Goal: Task Accomplishment & Management: Complete application form

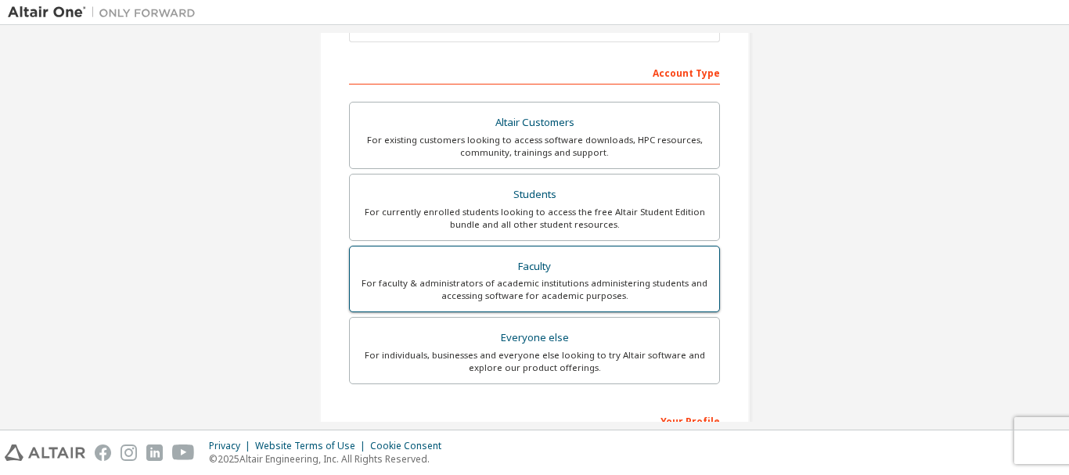
scroll to position [235, 0]
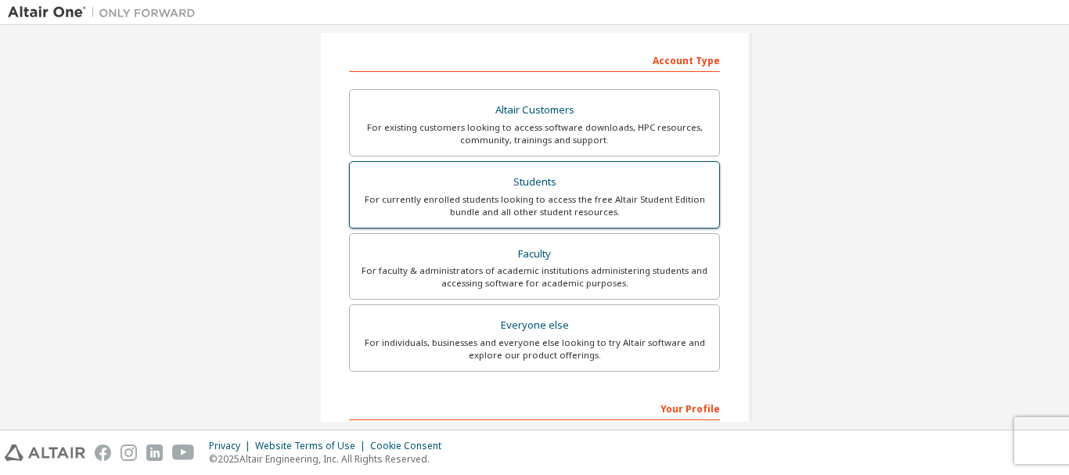
click at [538, 202] on div "For currently enrolled students looking to access the free Altair Student Editi…" at bounding box center [534, 205] width 351 height 25
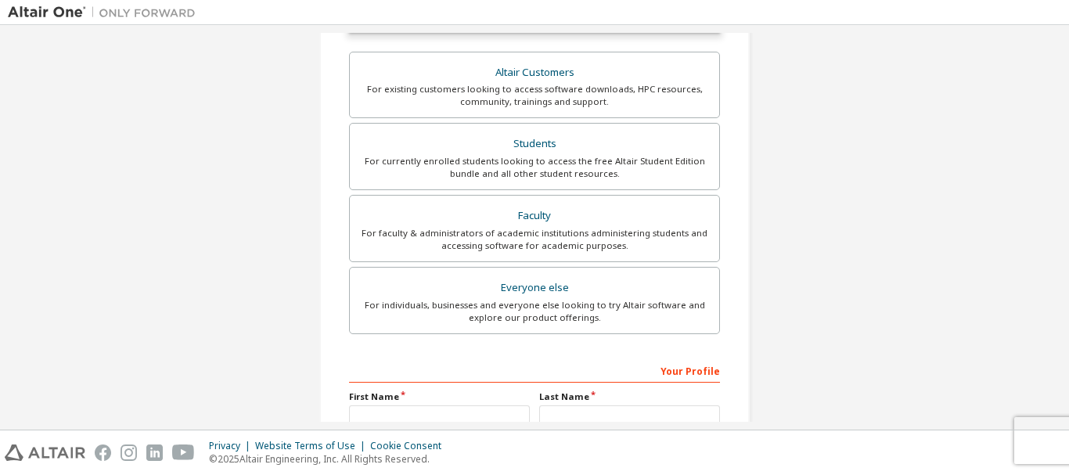
scroll to position [391, 0]
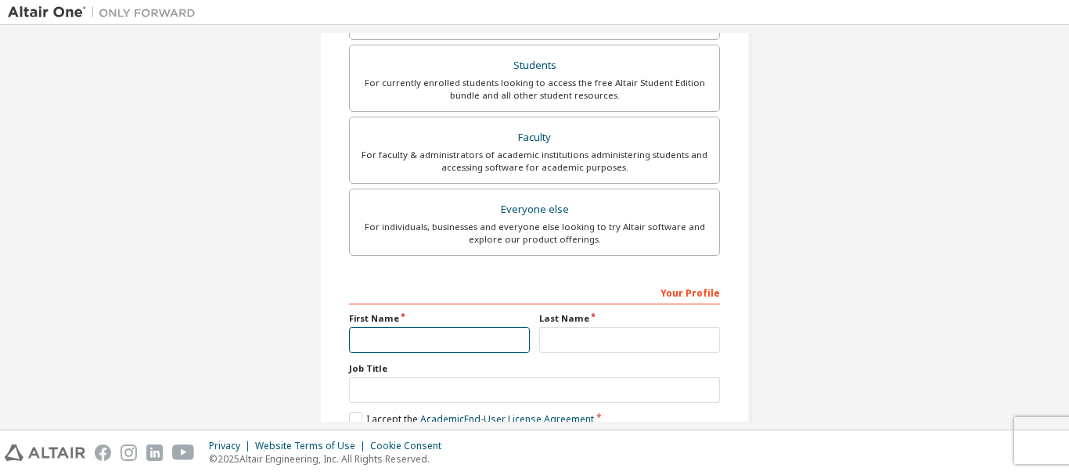
click at [441, 347] on input "text" at bounding box center [439, 340] width 181 height 26
type input "*"
type input "**"
type input "*"
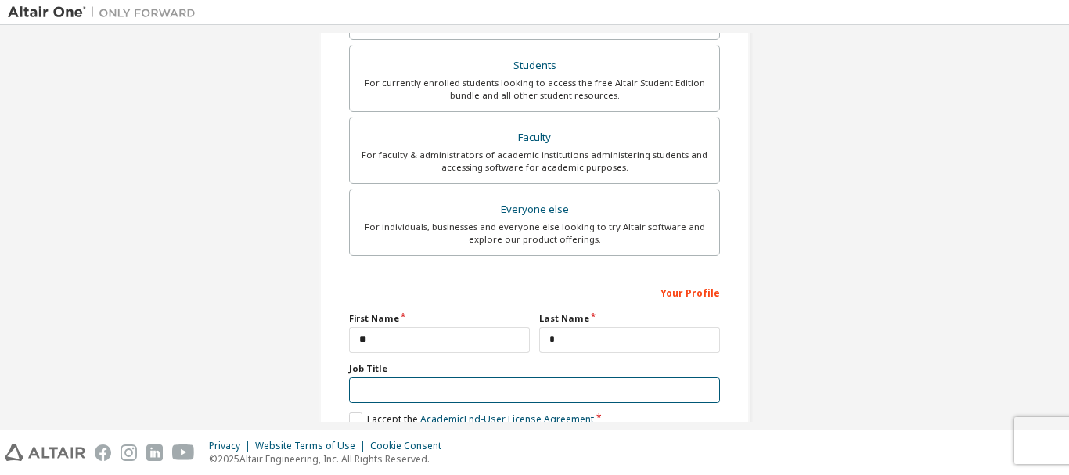
scroll to position [481, 0]
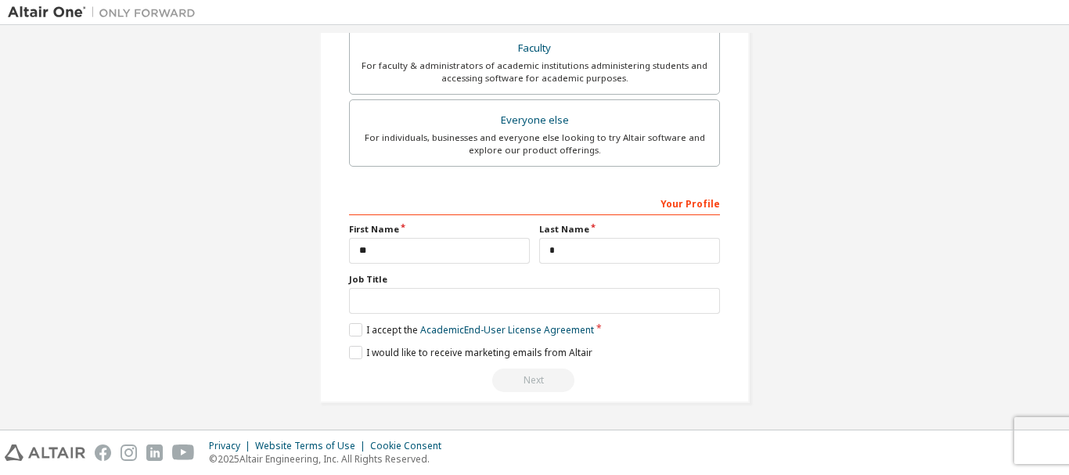
click at [351, 327] on label "I accept the Academic End-User License Agreement" at bounding box center [471, 329] width 245 height 13
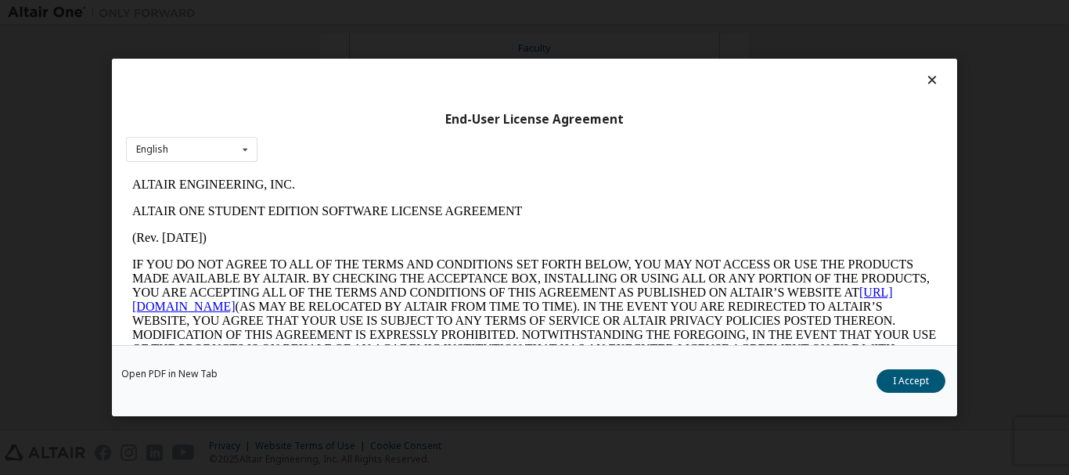
scroll to position [0, 0]
click at [905, 371] on button "I Accept" at bounding box center [910, 380] width 69 height 23
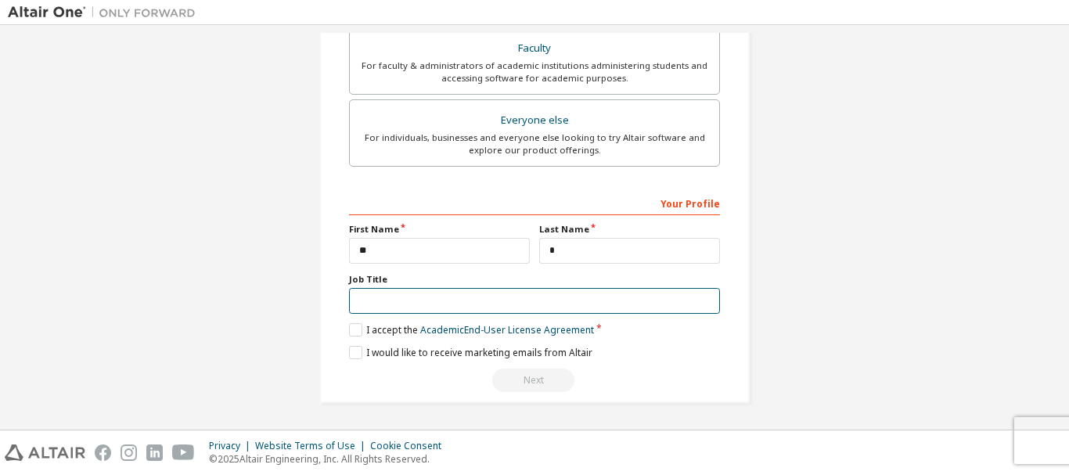
click at [363, 301] on input "text" at bounding box center [534, 301] width 371 height 26
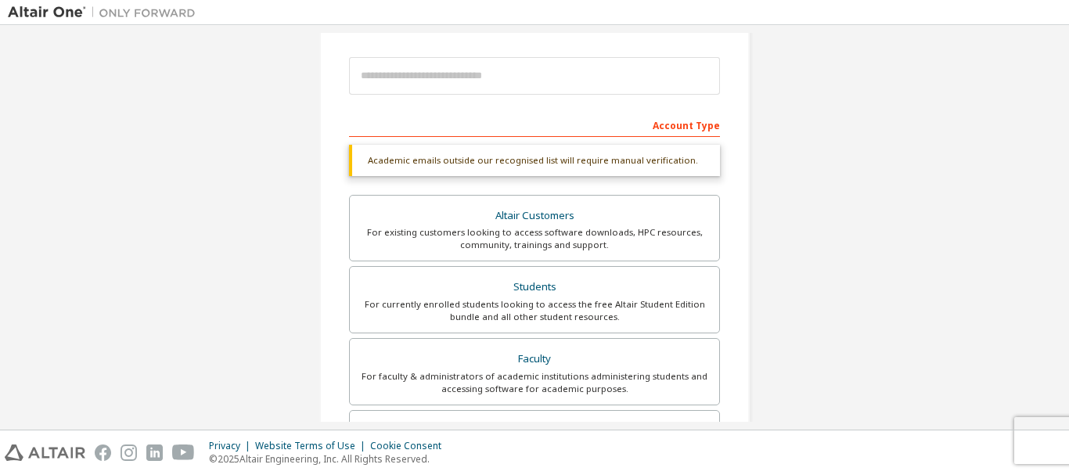
scroll to position [167, 0]
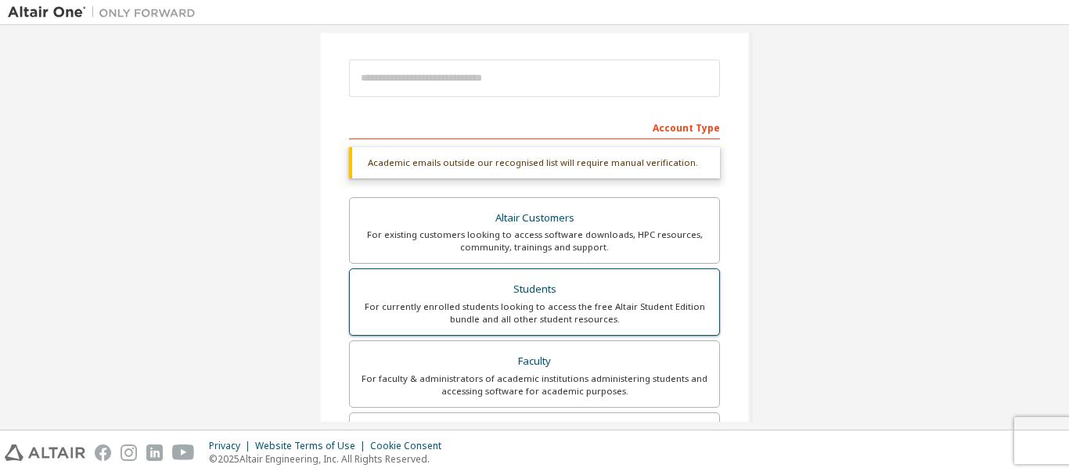
click at [579, 294] on div "Students" at bounding box center [534, 290] width 351 height 22
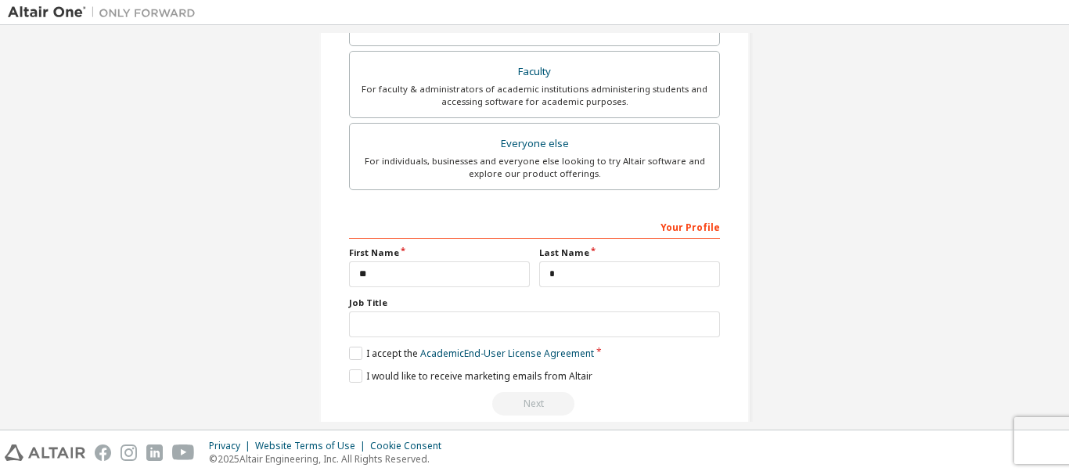
scroll to position [481, 0]
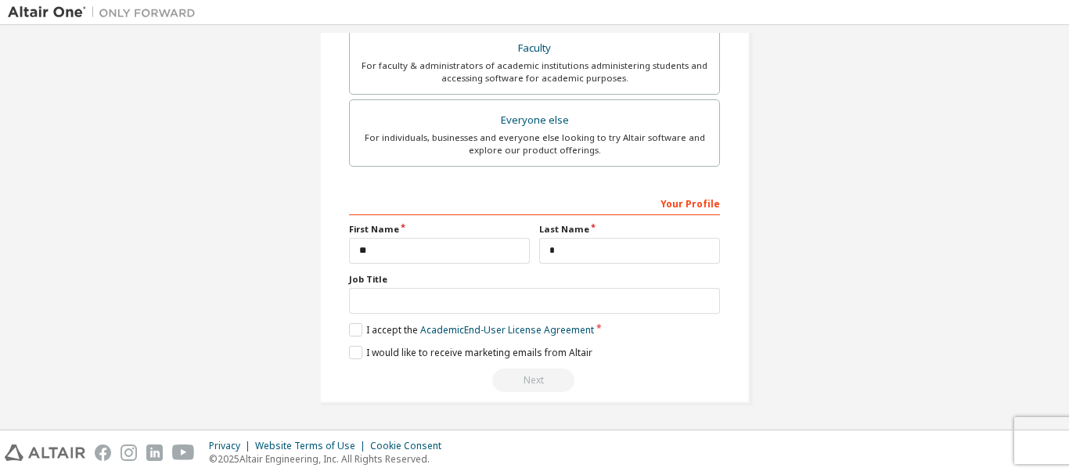
click at [540, 379] on div "Next" at bounding box center [534, 380] width 371 height 23
click at [349, 350] on label "I would like to receive marketing emails from Altair" at bounding box center [470, 352] width 243 height 13
drag, startPoint x: 592, startPoint y: 398, endPoint x: 548, endPoint y: 381, distance: 47.5
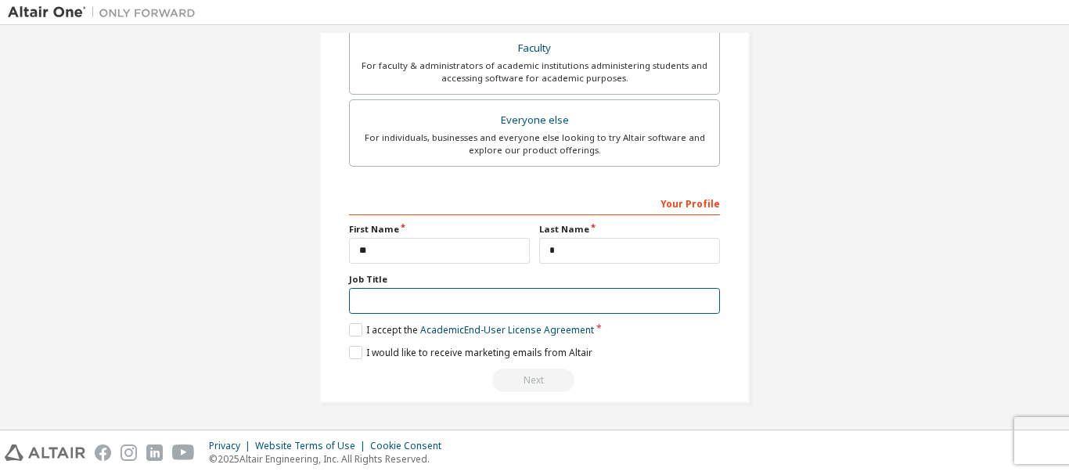
click at [513, 303] on input "text" at bounding box center [534, 301] width 371 height 26
type input "*"
click at [495, 295] on input "****" at bounding box center [534, 301] width 371 height 26
type input "*"
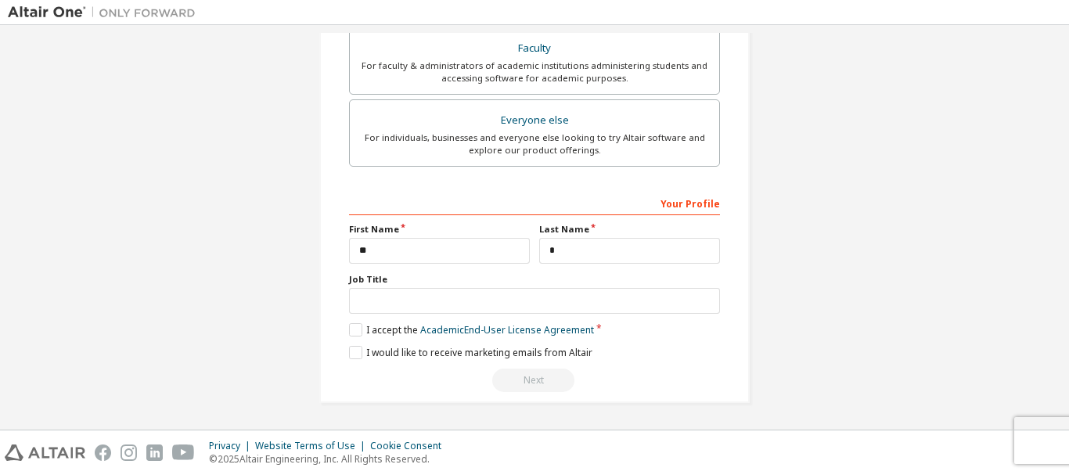
click at [542, 377] on div "Next" at bounding box center [534, 380] width 371 height 23
click at [540, 378] on div "Next" at bounding box center [534, 380] width 371 height 23
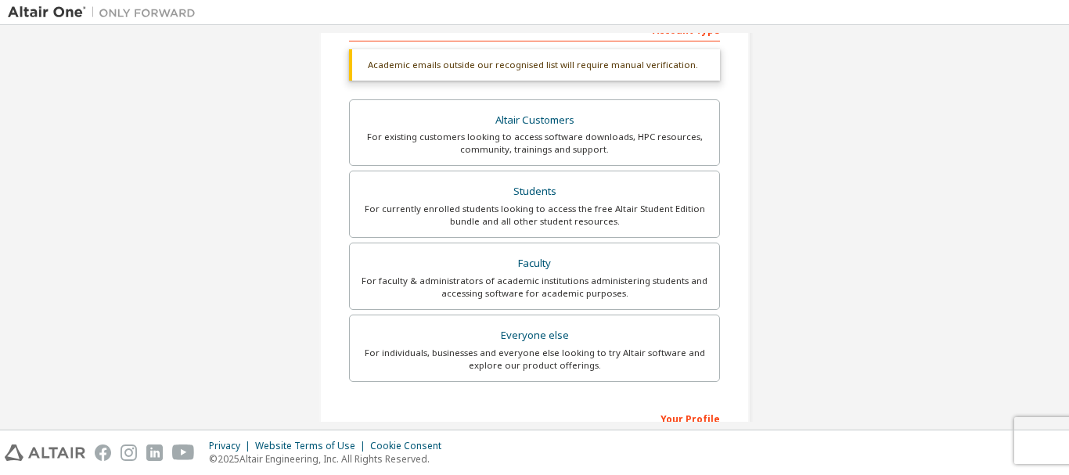
scroll to position [11, 0]
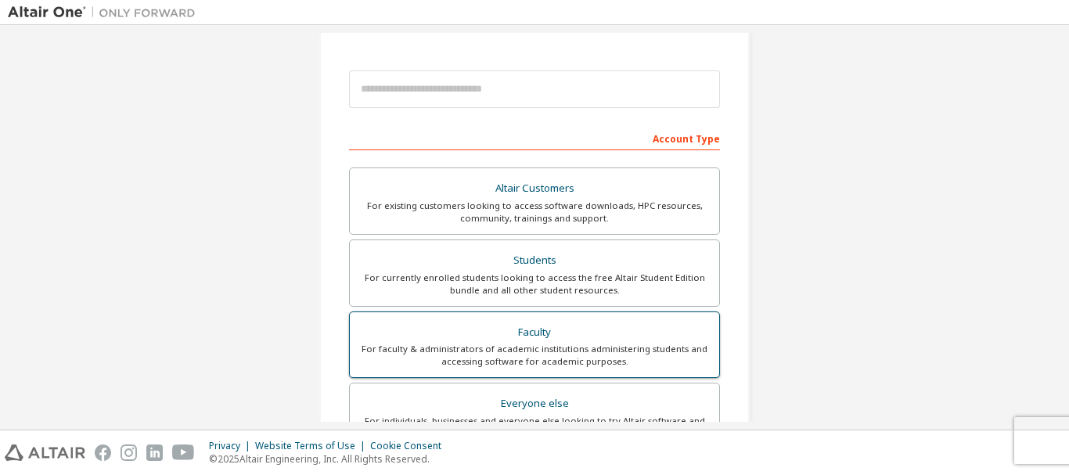
scroll to position [235, 0]
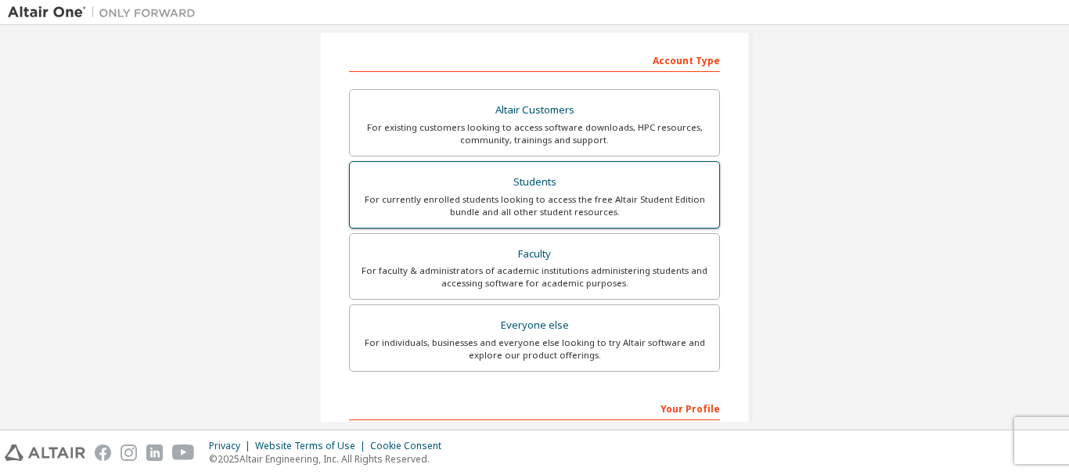
click at [477, 194] on div "For currently enrolled students looking to access the free Altair Student Editi…" at bounding box center [534, 205] width 351 height 25
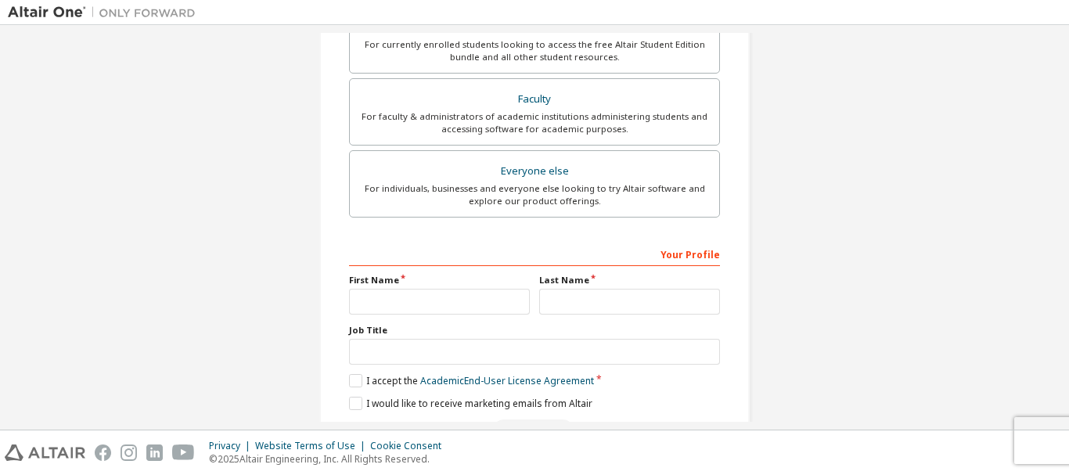
scroll to position [470, 0]
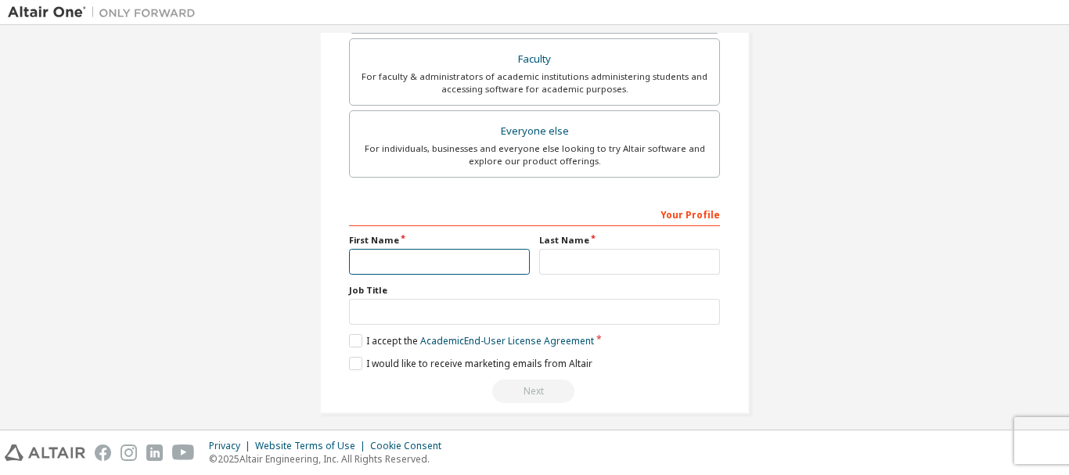
click at [437, 268] on input "text" at bounding box center [439, 262] width 181 height 26
type input "*"
type input "**"
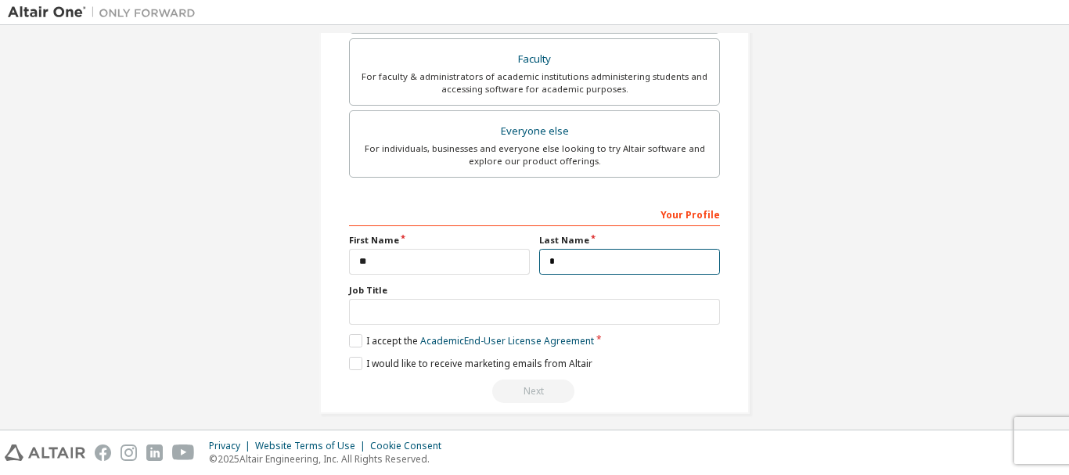
type input "*"
click at [355, 340] on label "I accept the Academic End-User License Agreement" at bounding box center [471, 340] width 245 height 13
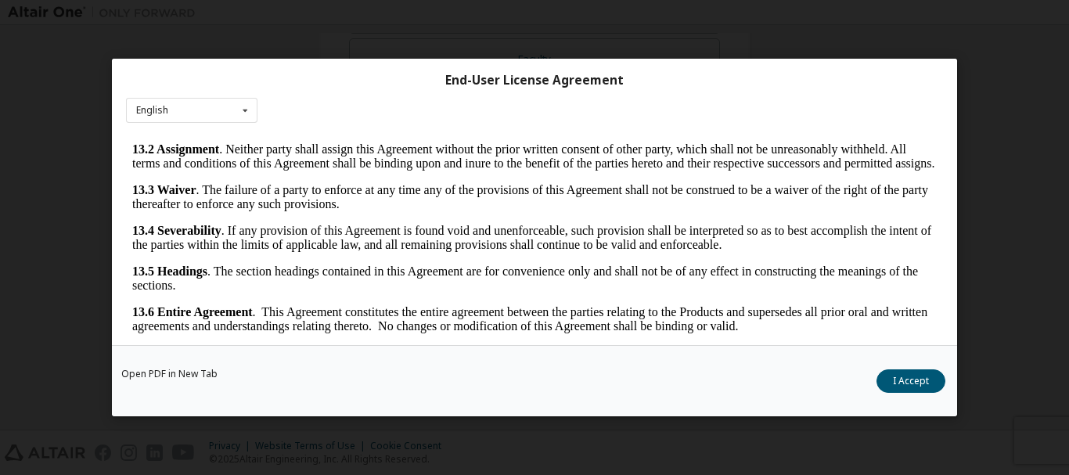
scroll to position [58, 0]
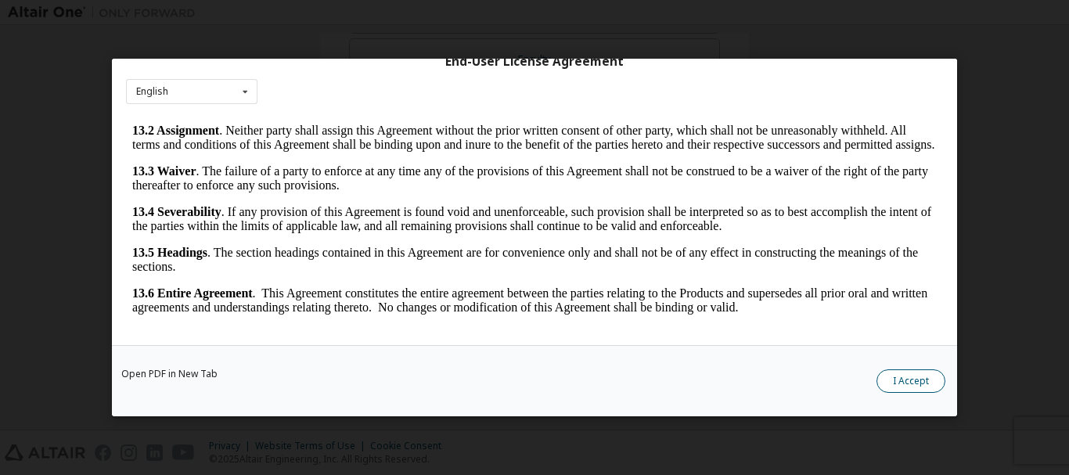
click at [885, 373] on button "I Accept" at bounding box center [910, 380] width 69 height 23
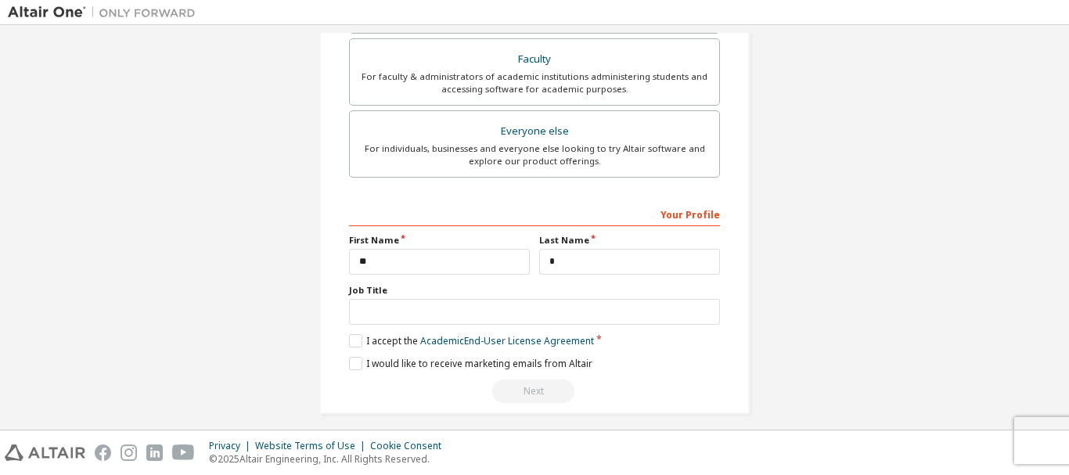
click at [520, 396] on div "Next" at bounding box center [534, 391] width 371 height 23
click at [355, 360] on label "I would like to receive marketing emails from Altair" at bounding box center [470, 363] width 243 height 13
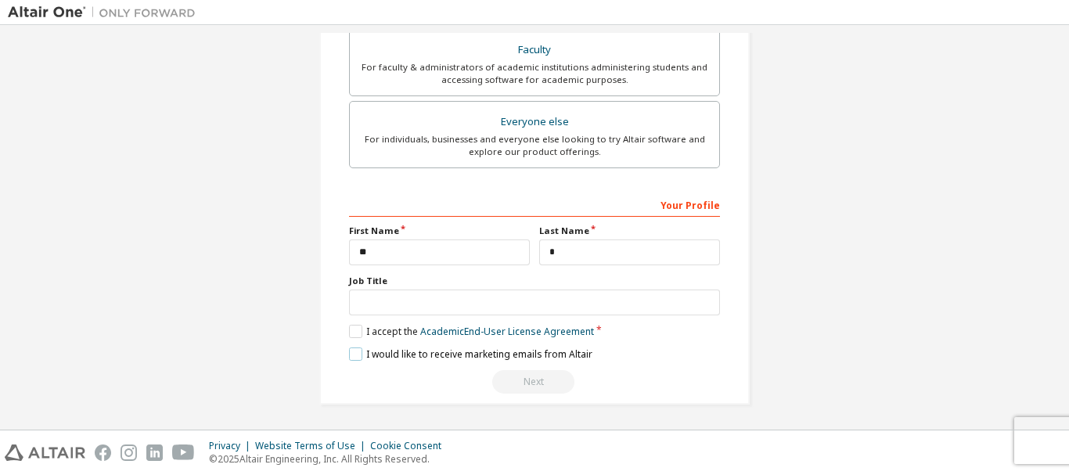
scroll to position [481, 0]
click at [1047, 444] on div "Privacy Website Terms of Use Cookie Consent © 2025 Altair Engineering, Inc. All…" at bounding box center [534, 452] width 1069 height 45
drag, startPoint x: 1068, startPoint y: 439, endPoint x: 1043, endPoint y: 439, distance: 25.0
click at [1065, 439] on div "Privacy Website Terms of Use Cookie Consent © 2025 Altair Engineering, Inc. All…" at bounding box center [534, 452] width 1069 height 45
click at [351, 348] on label "I would like to receive marketing emails from Altair" at bounding box center [470, 352] width 243 height 13
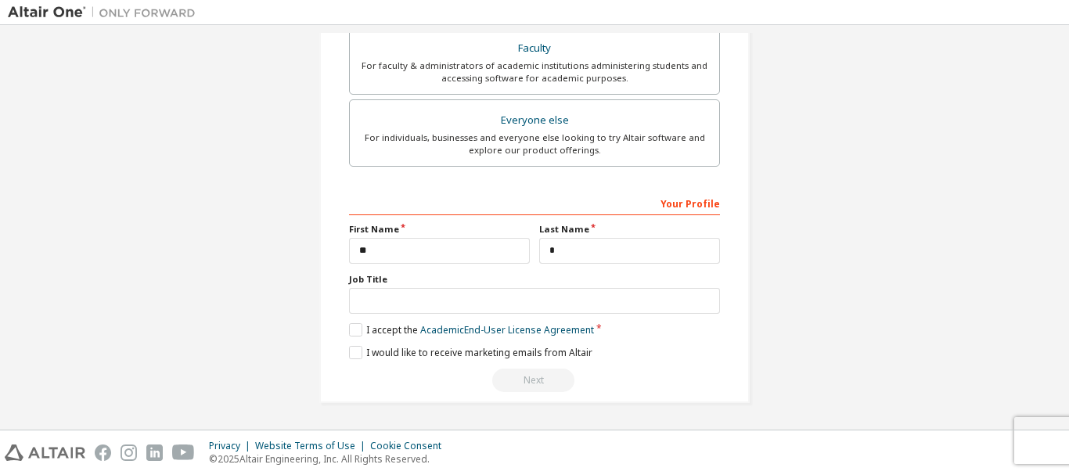
click at [499, 376] on div "Next" at bounding box center [534, 380] width 371 height 23
click at [525, 329] on link "Academic End-User License Agreement" at bounding box center [507, 329] width 174 height 13
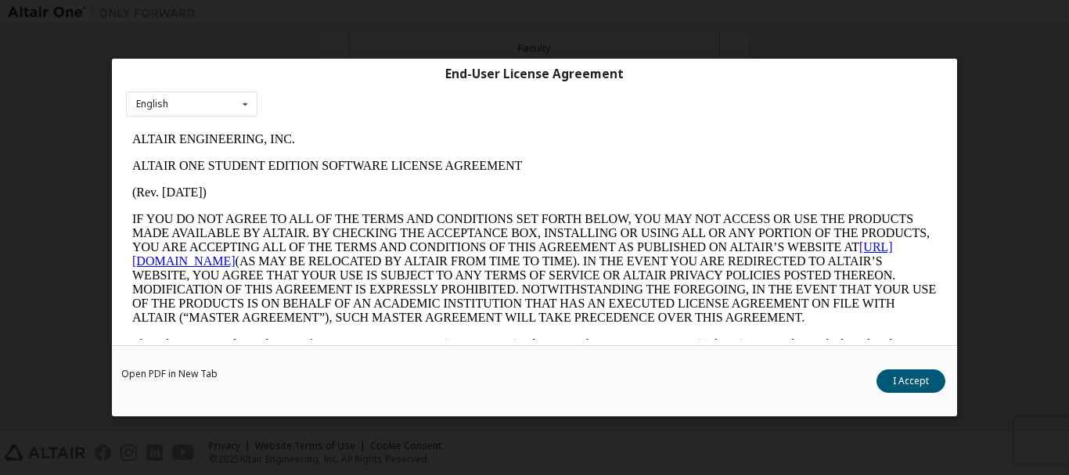
scroll to position [0, 0]
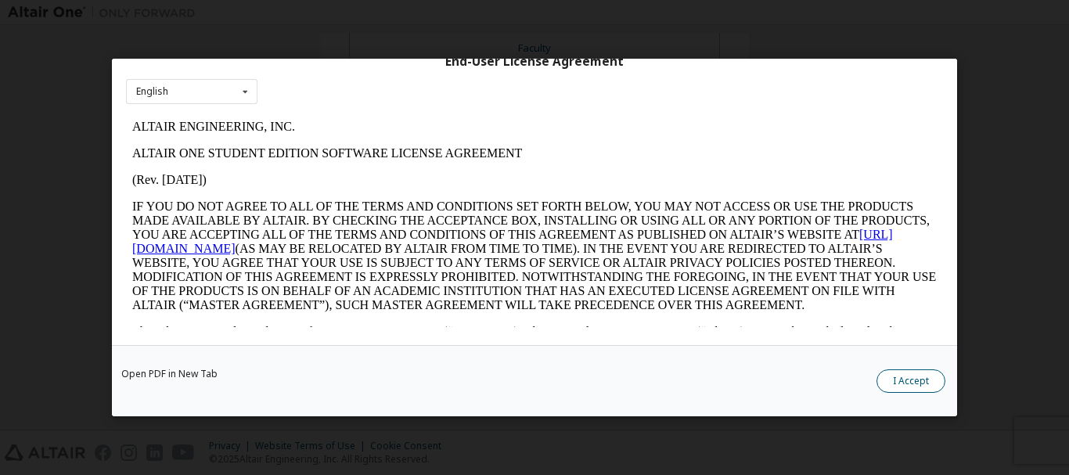
click at [902, 372] on button "I Accept" at bounding box center [910, 380] width 69 height 23
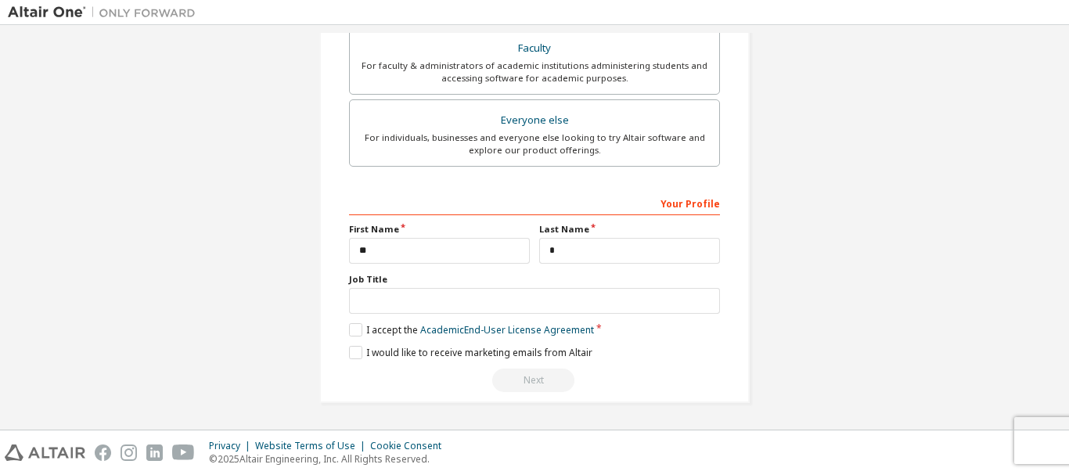
click at [531, 380] on div "Next" at bounding box center [534, 380] width 371 height 23
click at [574, 243] on input "*" at bounding box center [629, 251] width 181 height 26
click at [469, 250] on input "**" at bounding box center [439, 251] width 181 height 26
type input "*"
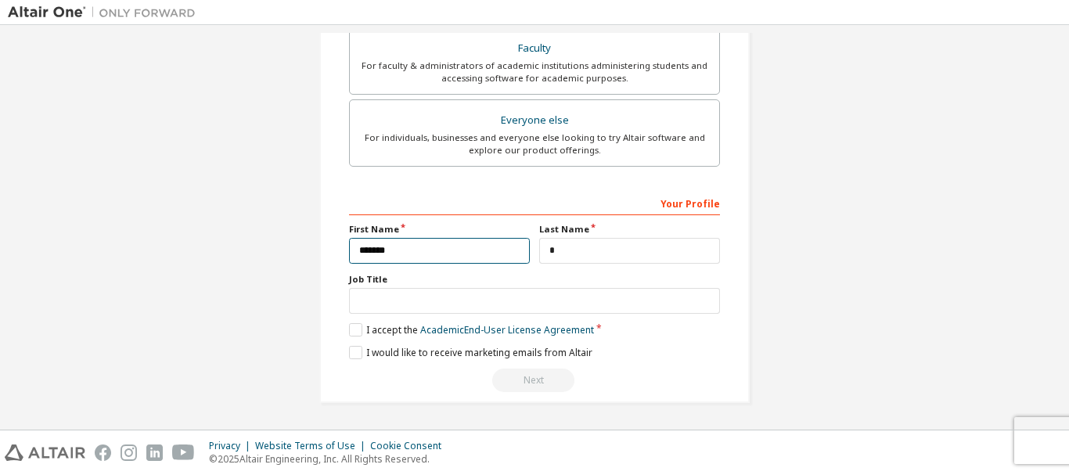
type input "*******"
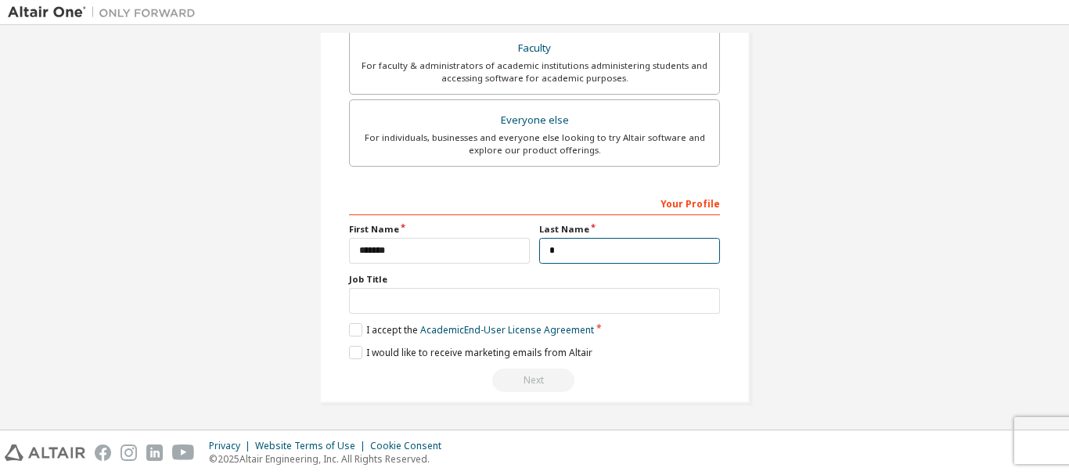
type input "*"
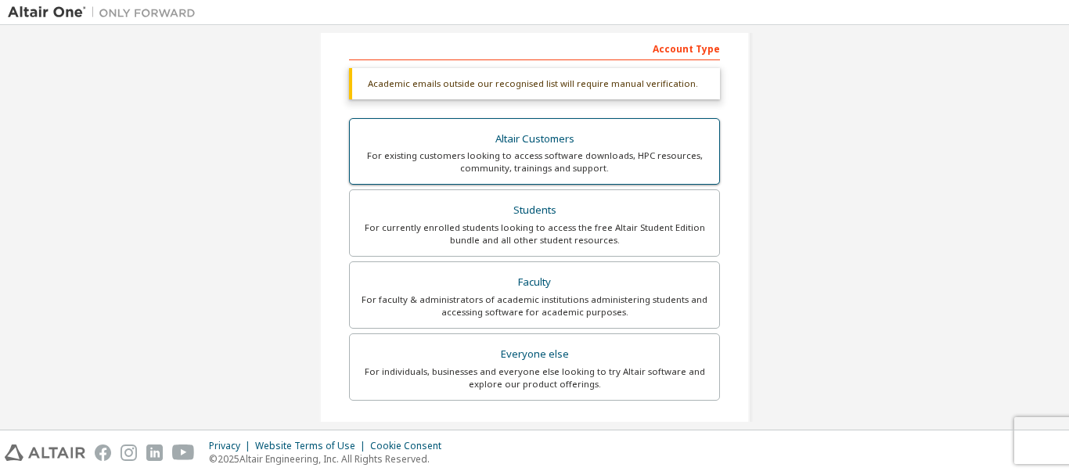
scroll to position [246, 0]
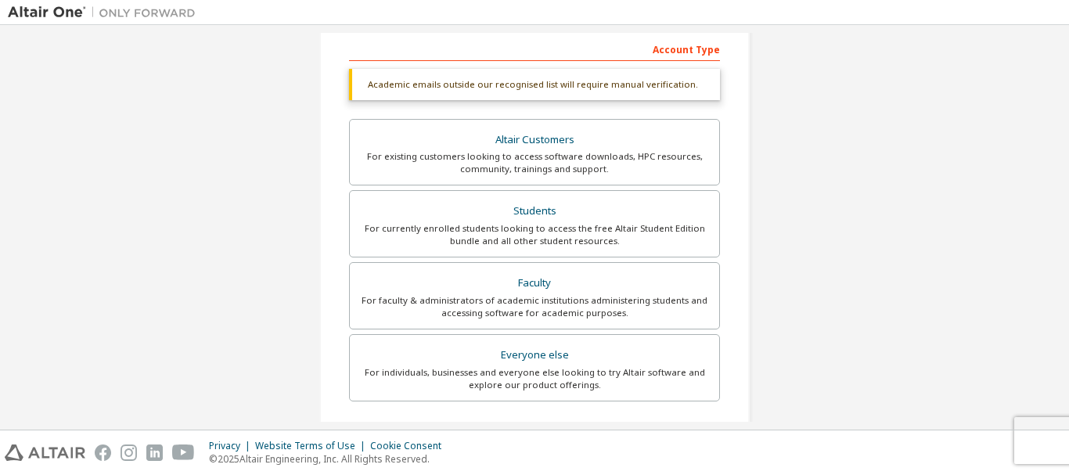
type input "****"
click at [193, 154] on div "Create an Altair One Account For Free Trials, Licenses, Downloads, Learning & D…" at bounding box center [534, 221] width 1053 height 869
click at [677, 220] on div "Students" at bounding box center [534, 211] width 351 height 22
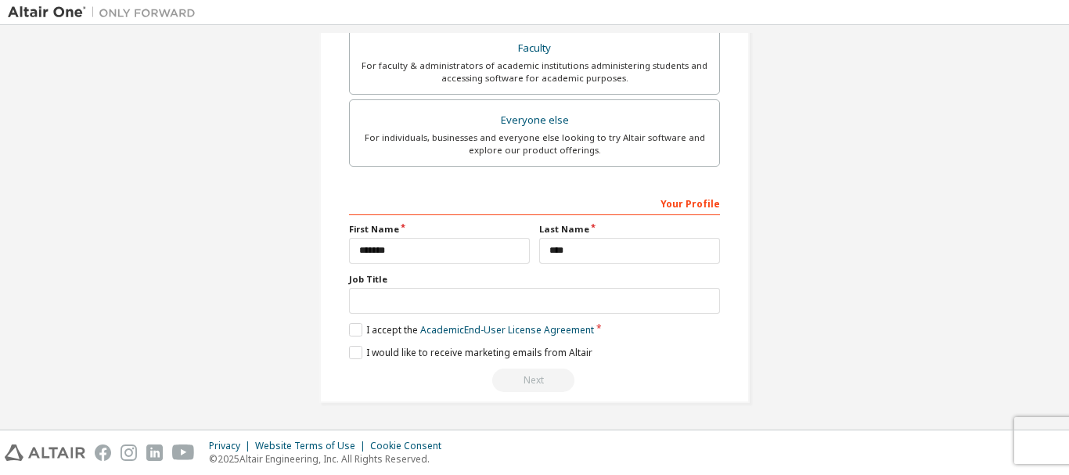
click at [544, 376] on div "Next" at bounding box center [534, 380] width 371 height 23
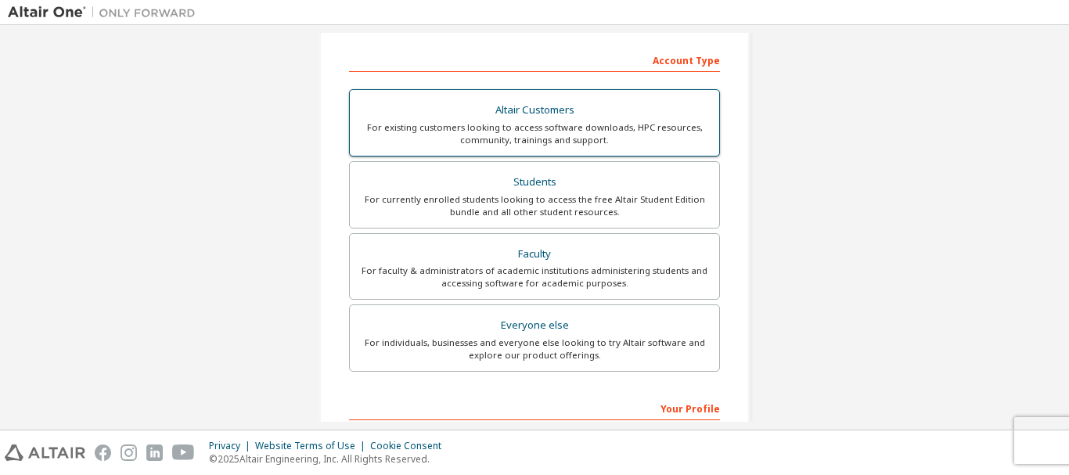
click at [555, 189] on div "Students" at bounding box center [534, 182] width 351 height 22
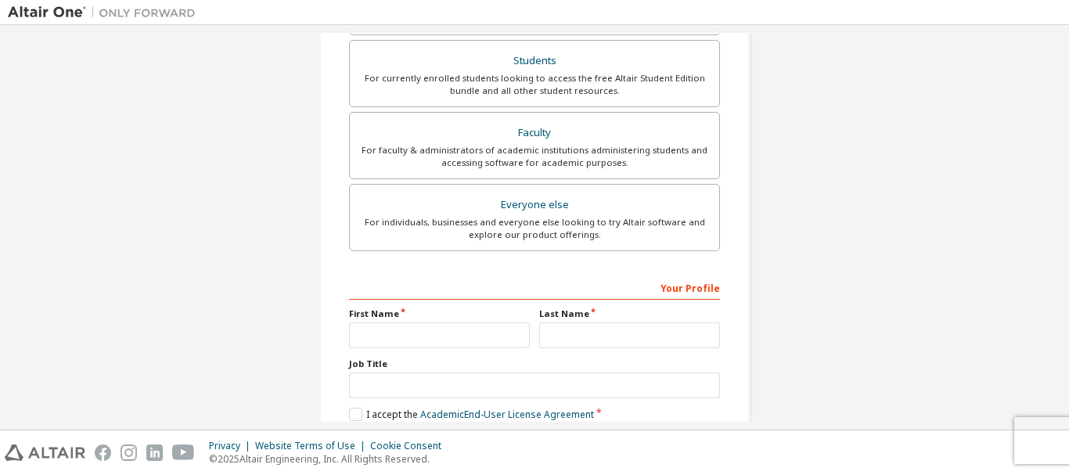
scroll to position [470, 0]
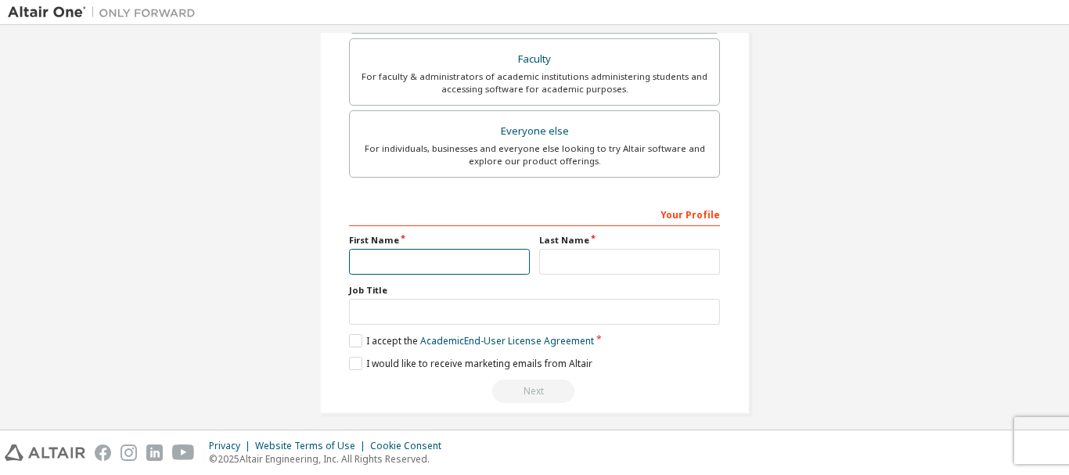
click at [452, 257] on input "text" at bounding box center [439, 262] width 181 height 26
type input "*"
type input "**"
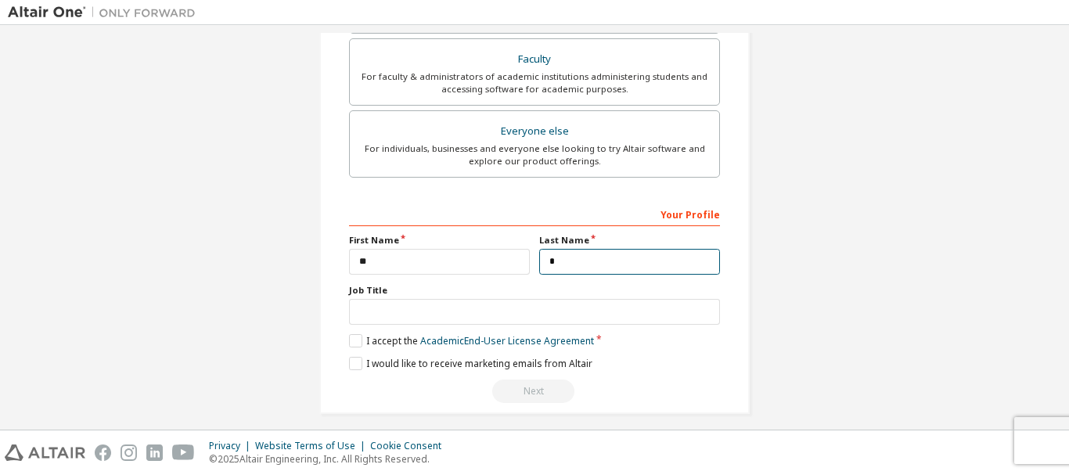
type input "*"
click at [354, 339] on label "I accept the Academic End-User License Agreement" at bounding box center [471, 340] width 245 height 13
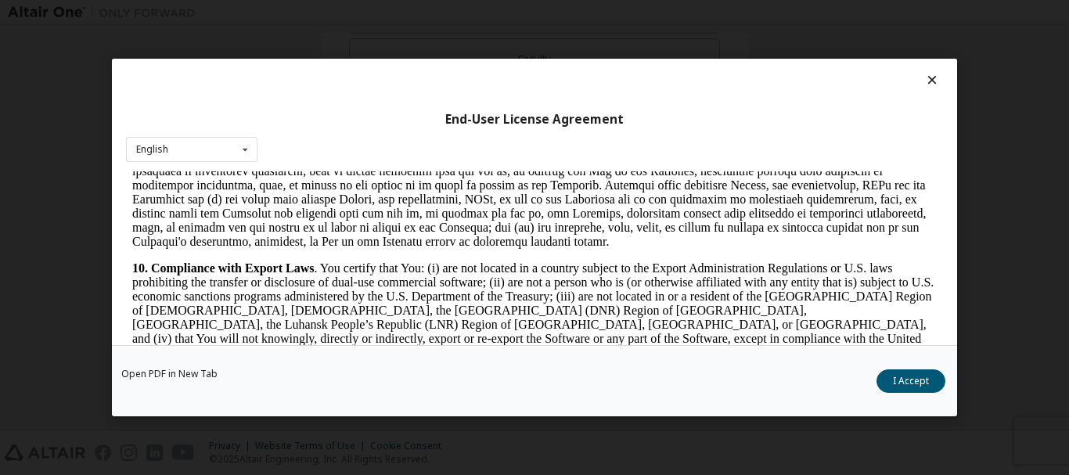
scroll to position [2113, 0]
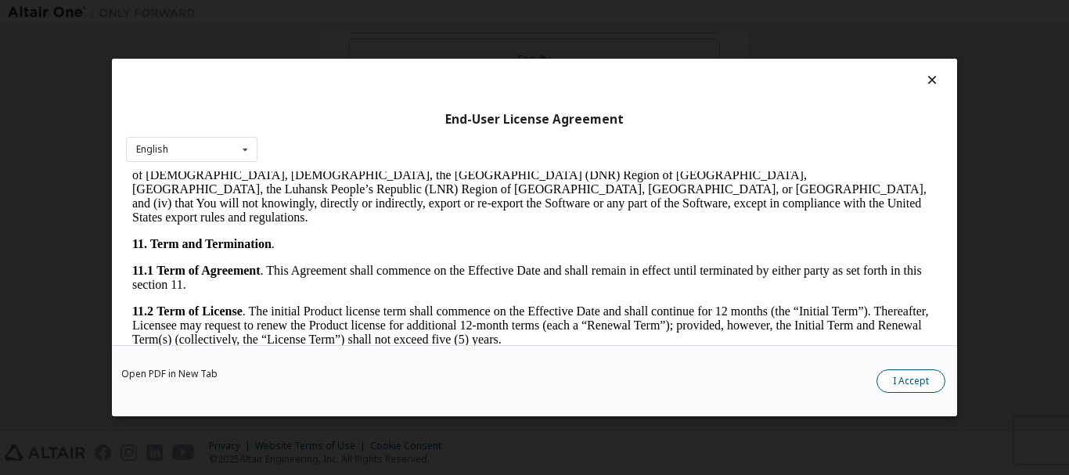
click at [927, 376] on button "I Accept" at bounding box center [910, 380] width 69 height 23
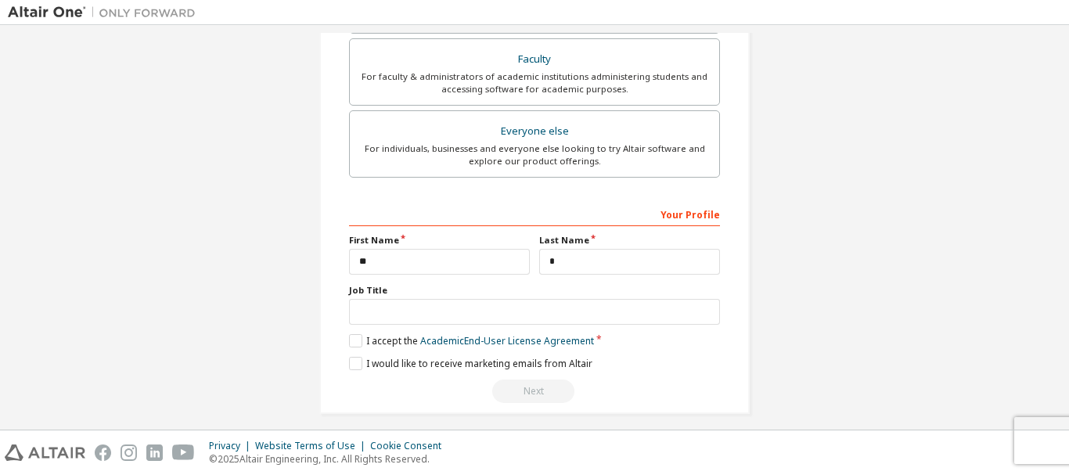
click at [535, 390] on div "Next" at bounding box center [534, 391] width 371 height 23
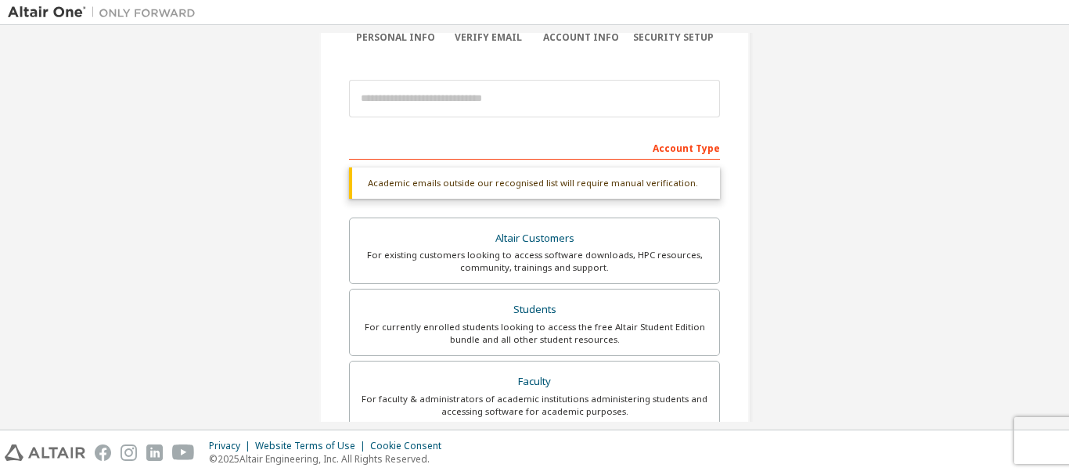
scroll to position [0, 0]
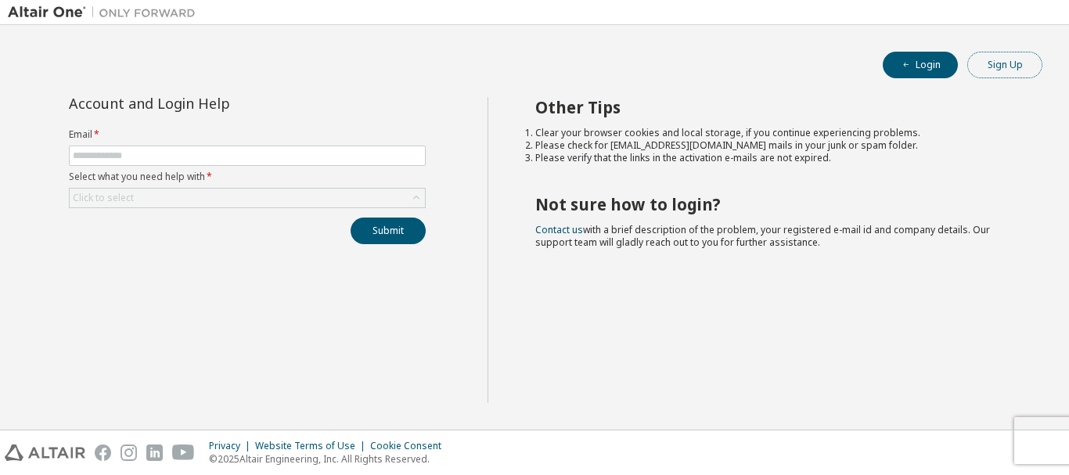
click at [1033, 67] on button "Sign Up" at bounding box center [1004, 65] width 75 height 27
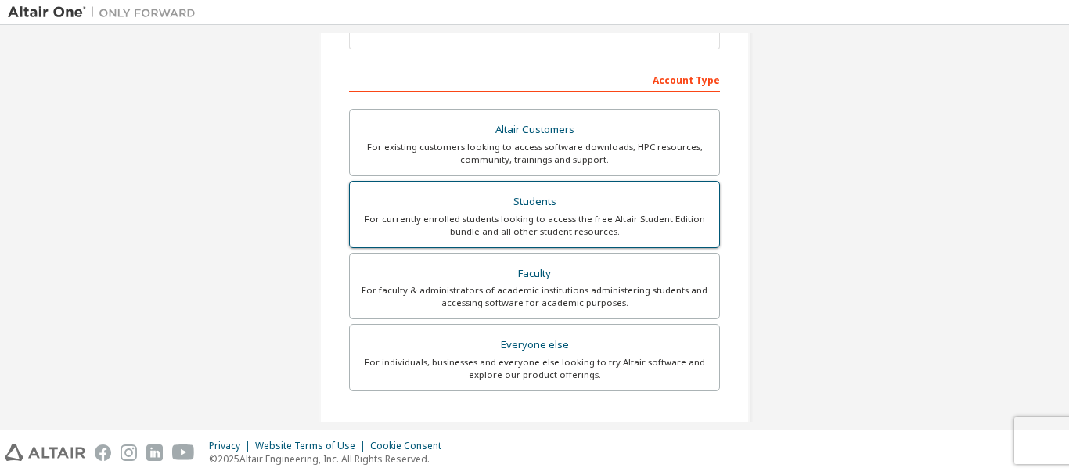
scroll to position [235, 0]
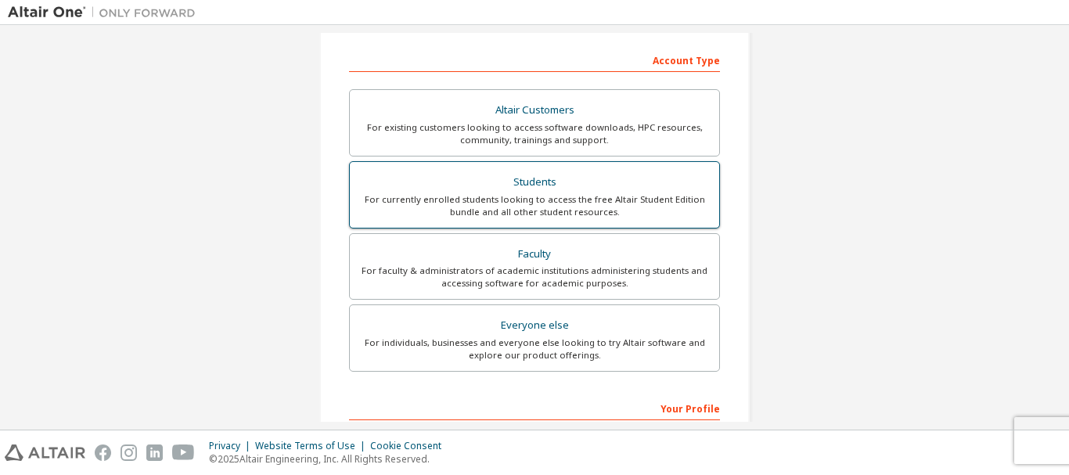
click at [497, 196] on div "For currently enrolled students looking to access the free Altair Student Editi…" at bounding box center [534, 205] width 351 height 25
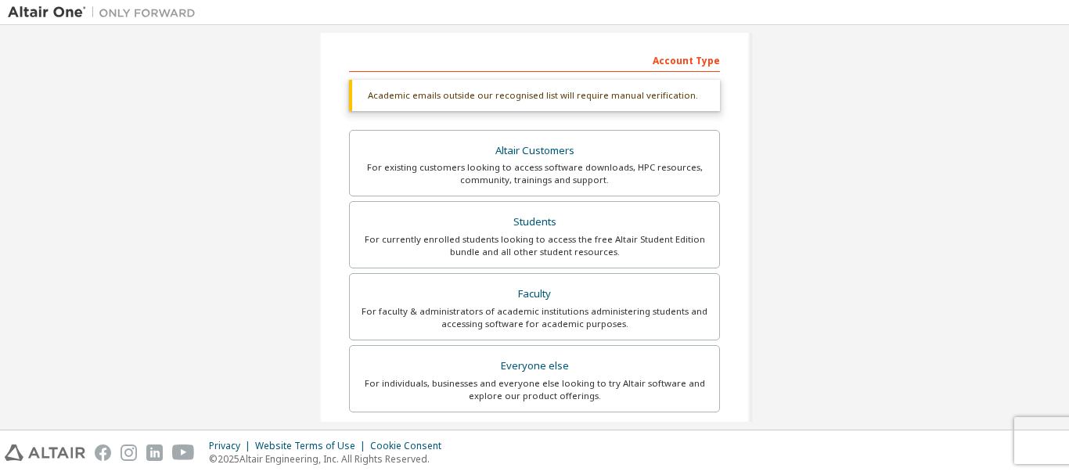
scroll to position [157, 0]
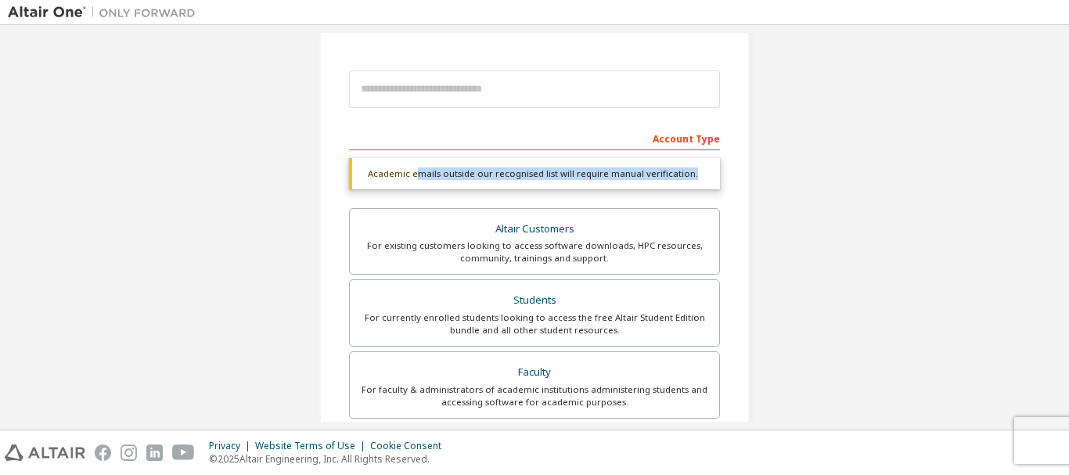
drag, startPoint x: 421, startPoint y: 166, endPoint x: 690, endPoint y: 177, distance: 269.4
click at [690, 177] on div "Academic emails outside our recognised list will require manual verification." at bounding box center [534, 173] width 371 height 31
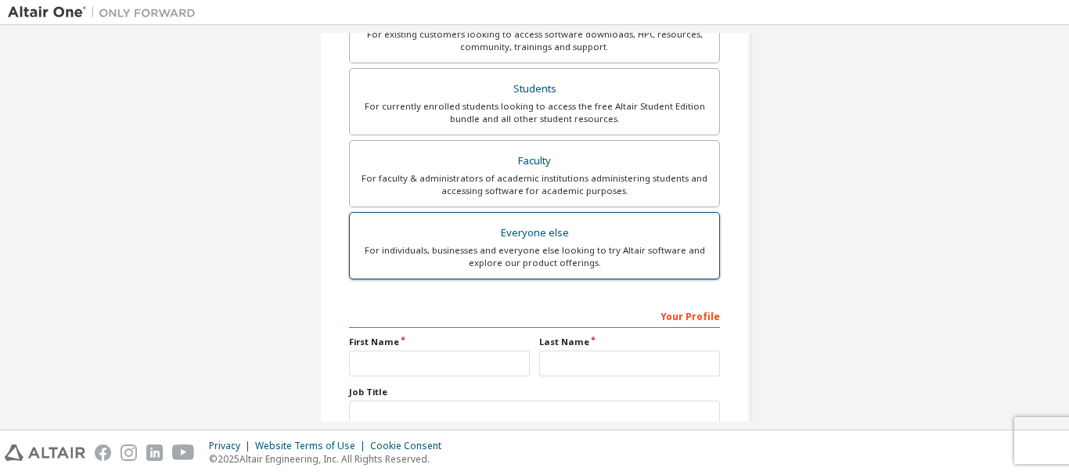
scroll to position [391, 0]
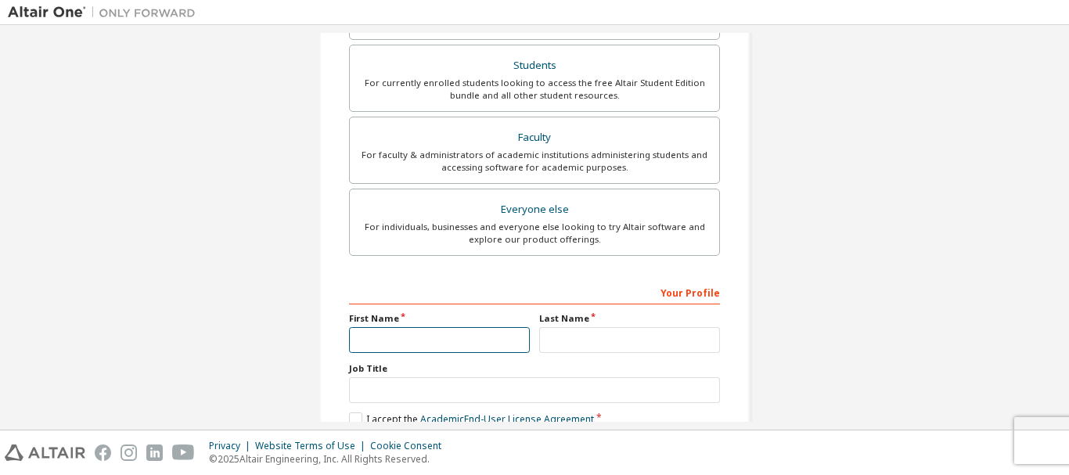
click at [478, 344] on input "text" at bounding box center [439, 340] width 181 height 26
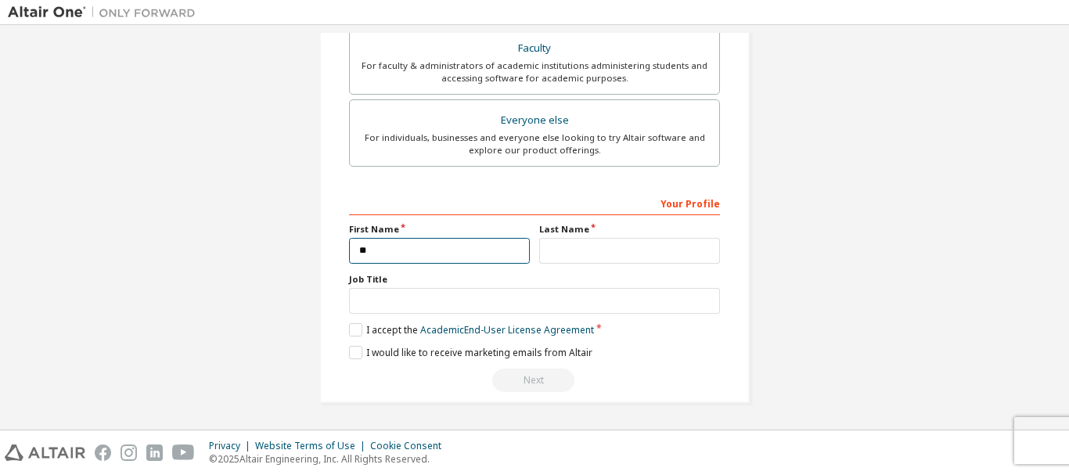
type input "**"
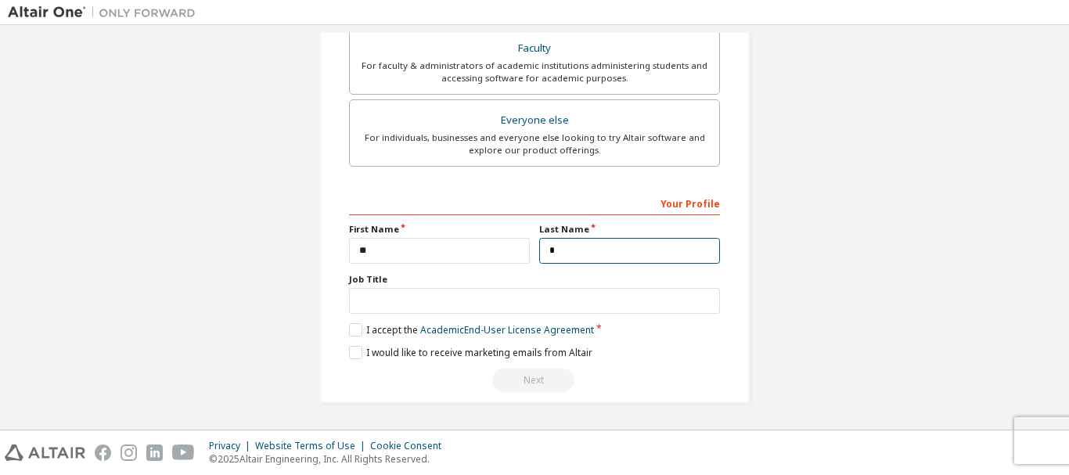
type input "*"
drag, startPoint x: 527, startPoint y: 388, endPoint x: 530, endPoint y: 367, distance: 21.3
click at [527, 388] on div "Next" at bounding box center [534, 380] width 371 height 23
